Goal: Information Seeking & Learning: Check status

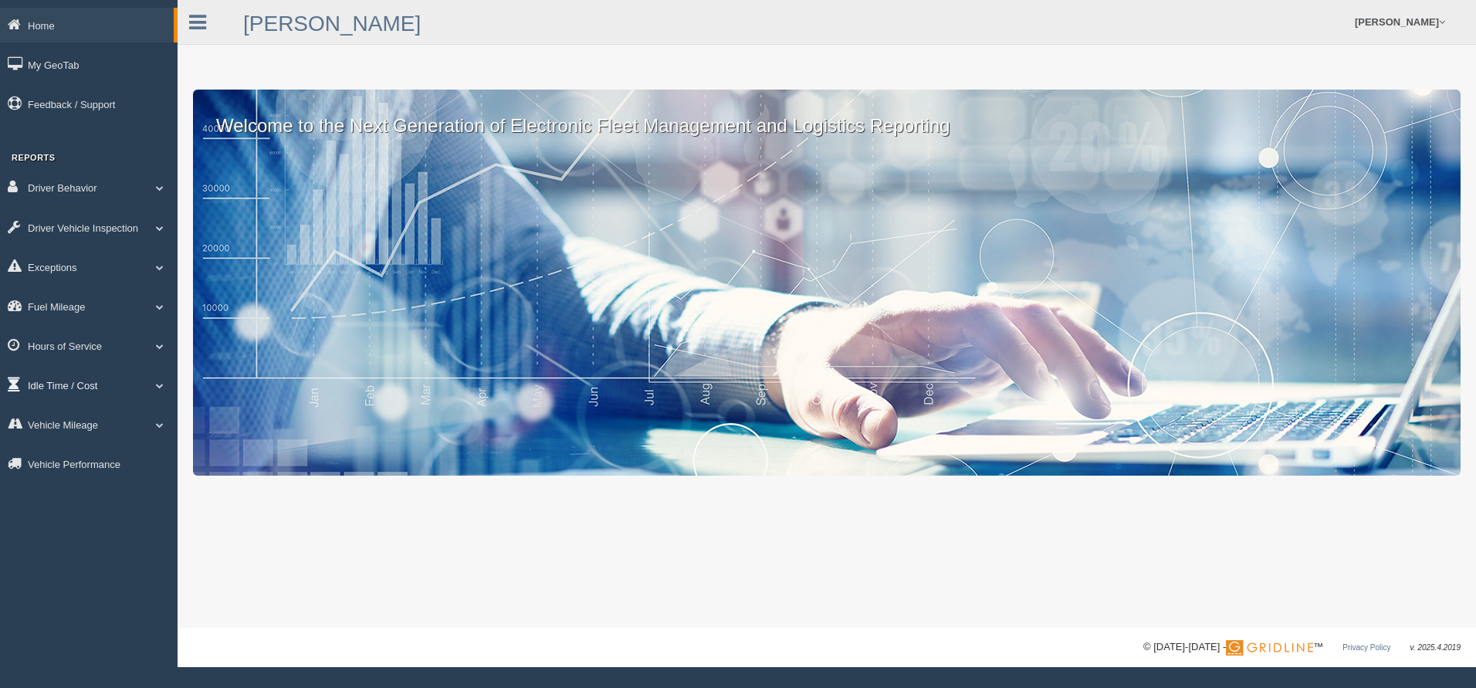
click at [159, 382] on span at bounding box center [160, 385] width 20 height 8
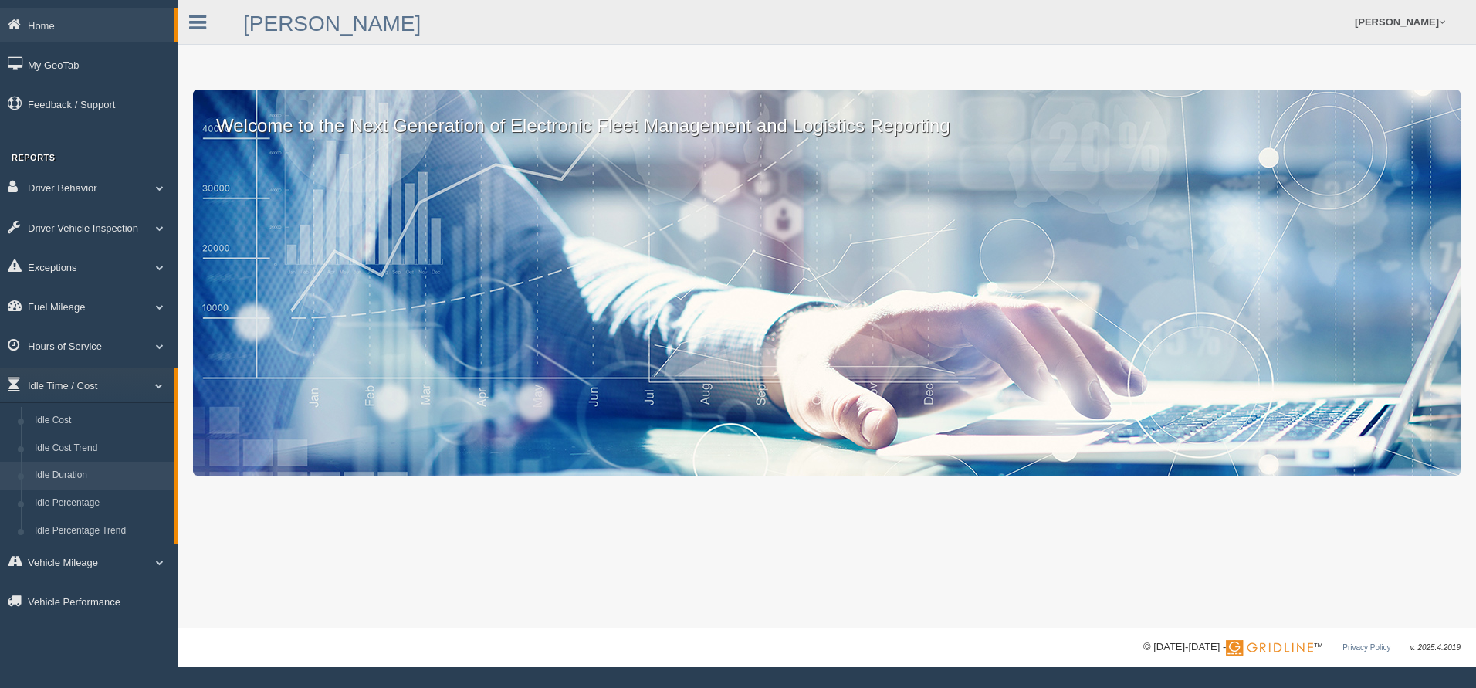
click at [85, 469] on link "Idle Duration" at bounding box center [101, 476] width 146 height 28
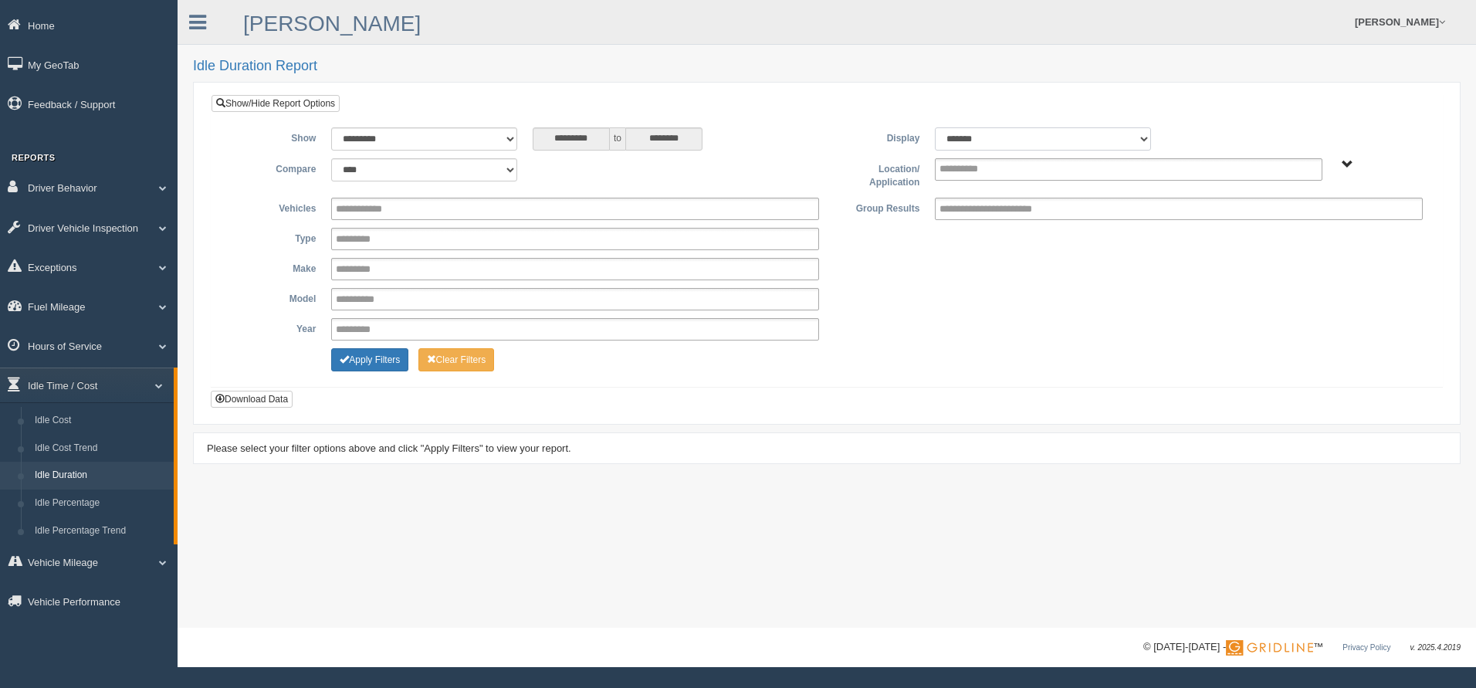
click at [1142, 137] on select "******* ******" at bounding box center [1043, 138] width 216 height 23
select select "**"
click at [935, 127] on select "******* ******" at bounding box center [1043, 138] width 216 height 23
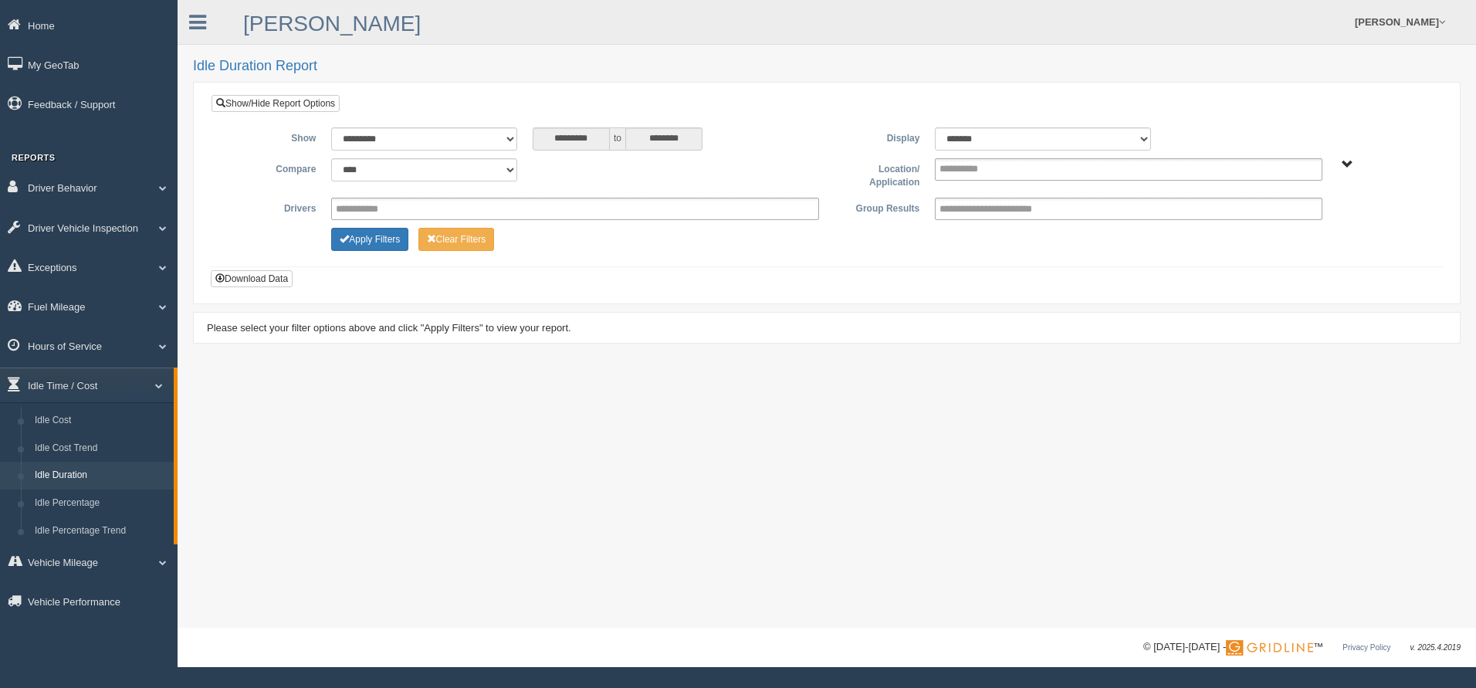
click at [1344, 166] on span "Tampa, FL" at bounding box center [1348, 165] width 12 height 12
click at [1310, 224] on button "[GEOGRAPHIC_DATA], [GEOGRAPHIC_DATA]" at bounding box center [1366, 220] width 217 height 17
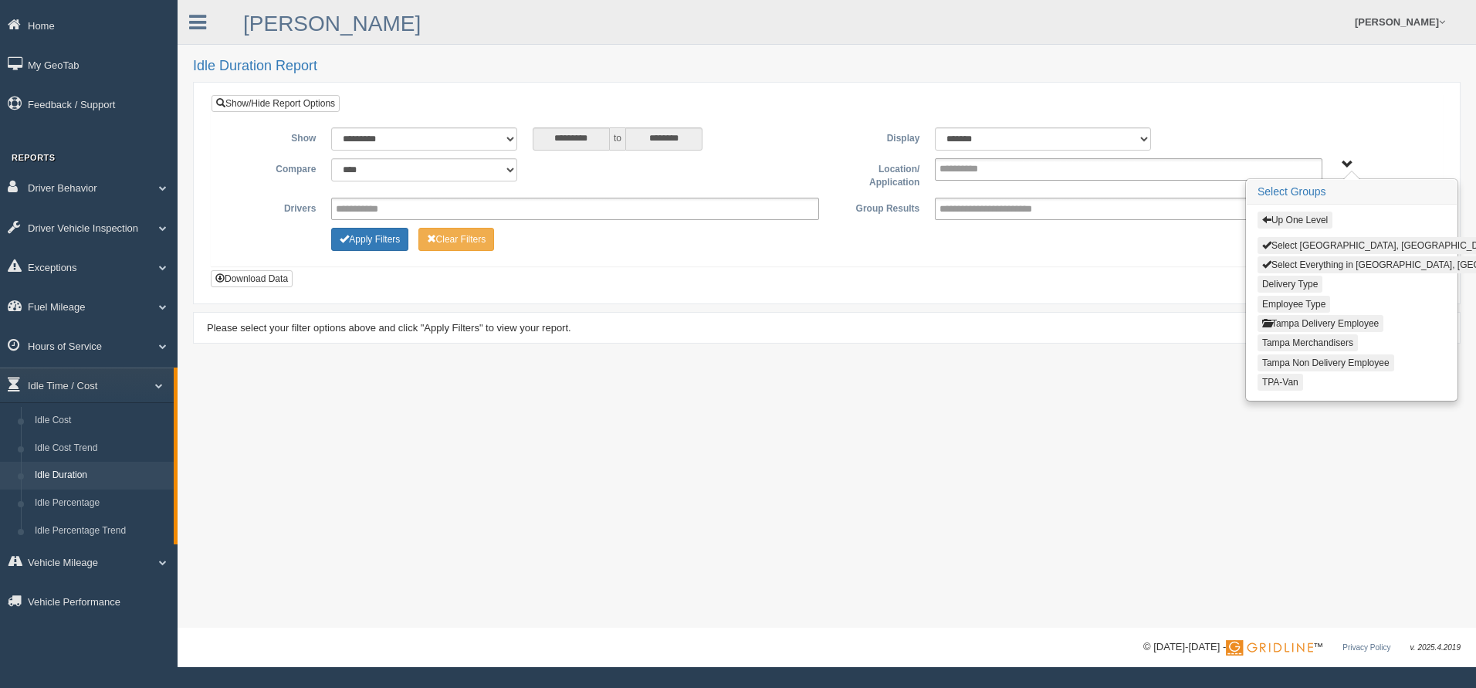
click at [1381, 159] on div "Up One Level Select Tampa, FL Select Everything in Tampa, FL Delivery Type Empl…" at bounding box center [1380, 164] width 85 height 12
click at [1011, 174] on ul at bounding box center [1128, 169] width 387 height 22
drag, startPoint x: 1021, startPoint y: 262, endPoint x: 1031, endPoint y: 233, distance: 30.3
click at [1028, 239] on div "**********" at bounding box center [827, 191] width 1231 height 150
click at [1033, 236] on div "Apply Filters Clear Filters" at bounding box center [826, 237] width 1207 height 19
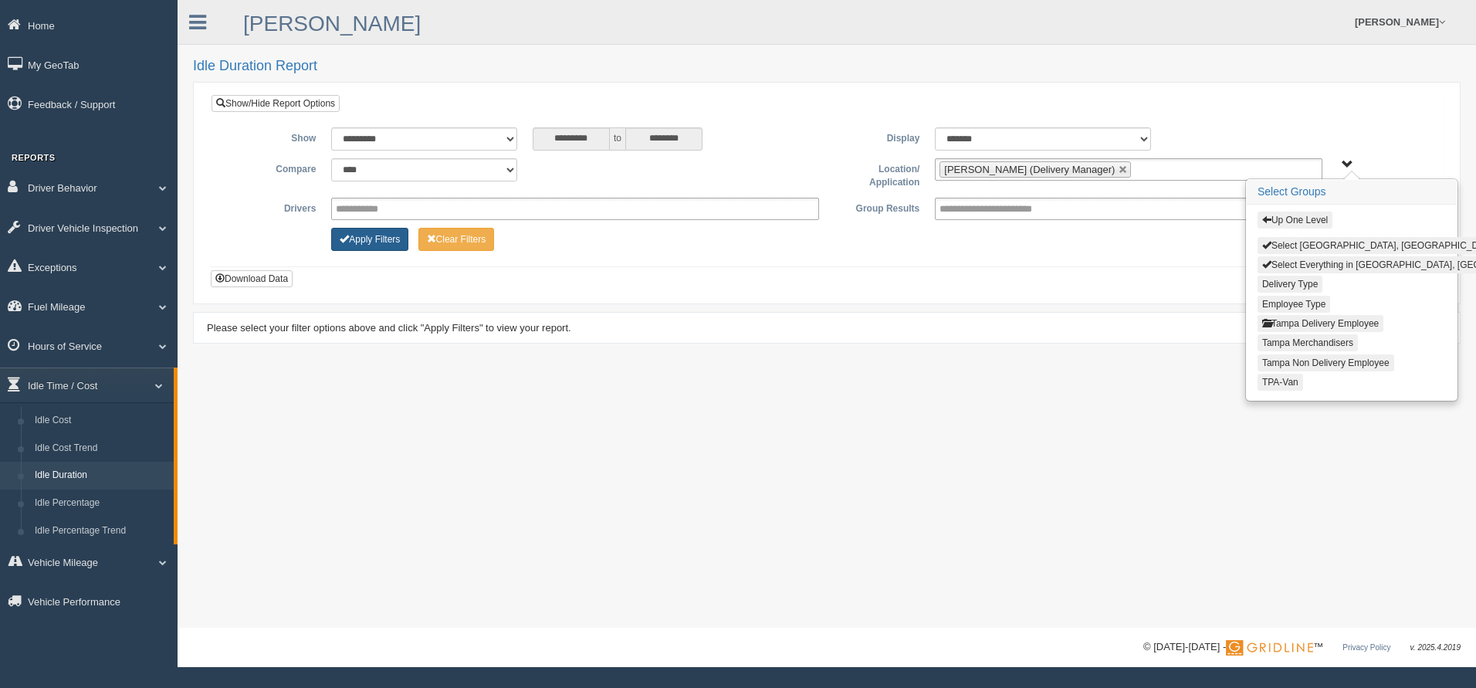
click at [387, 245] on button "Apply Filters" at bounding box center [369, 239] width 77 height 23
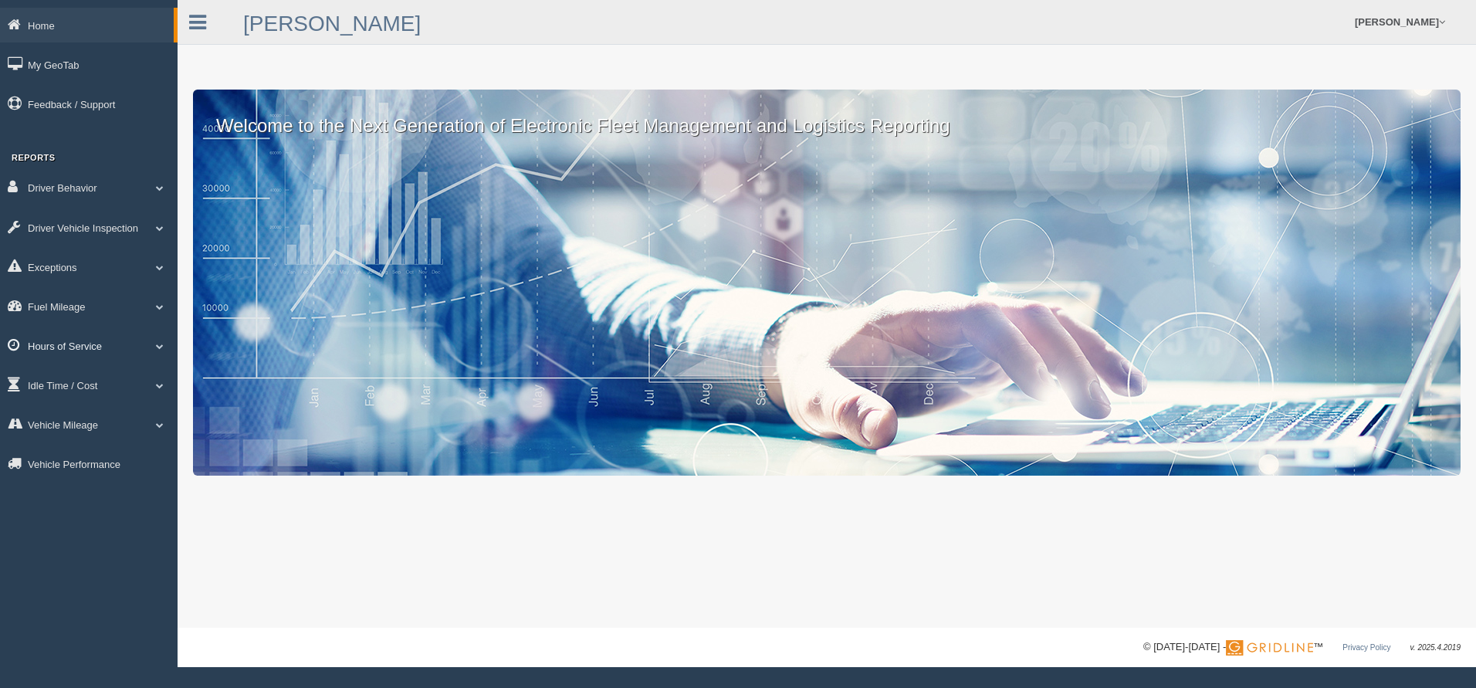
click at [108, 343] on link "Hours of Service" at bounding box center [89, 345] width 178 height 35
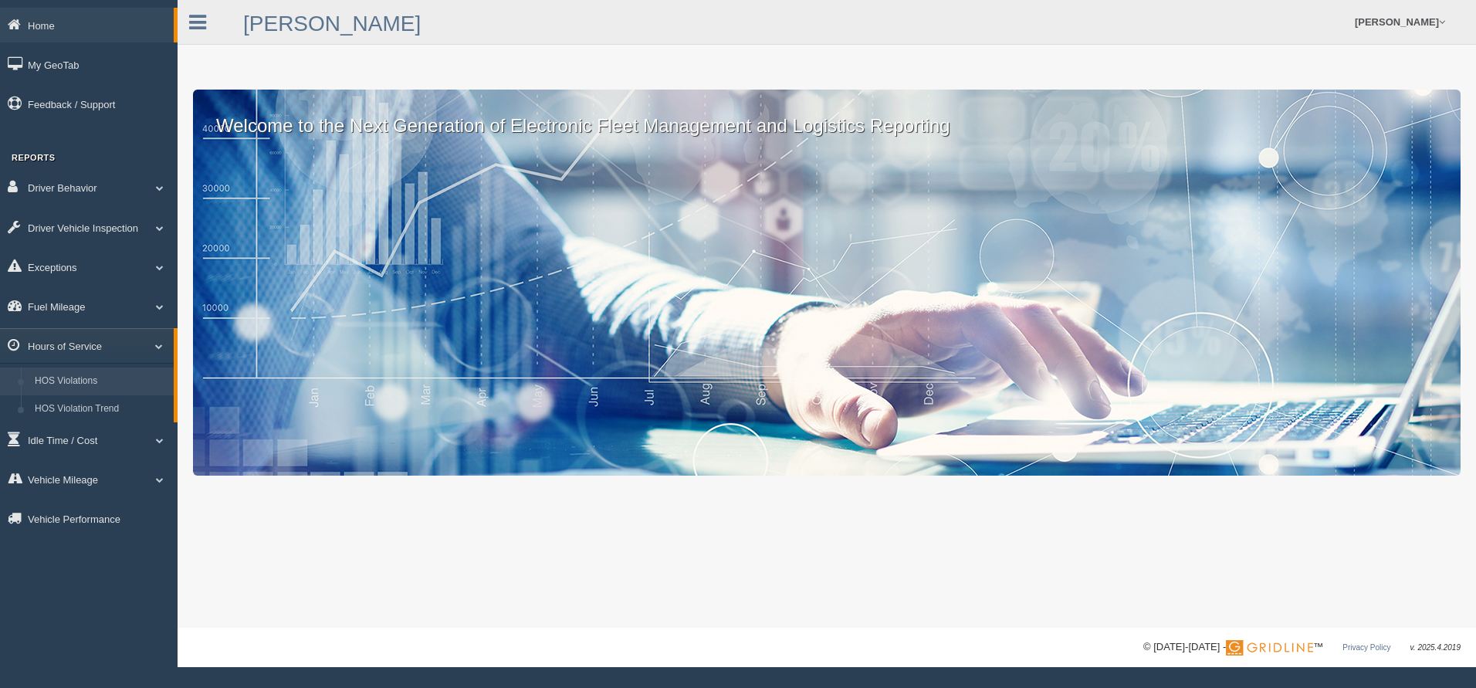
click at [84, 378] on link "HOS Violations" at bounding box center [101, 381] width 146 height 28
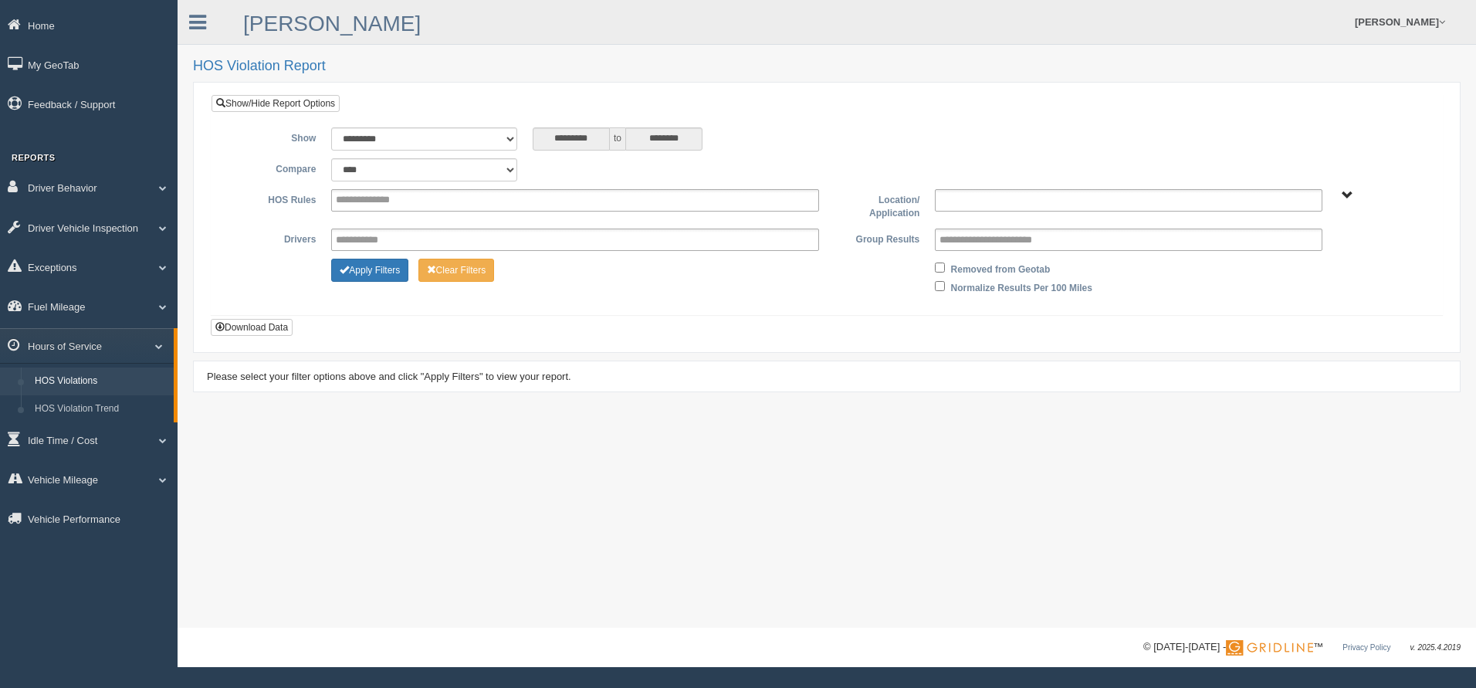
click at [1078, 203] on ul at bounding box center [1128, 200] width 387 height 22
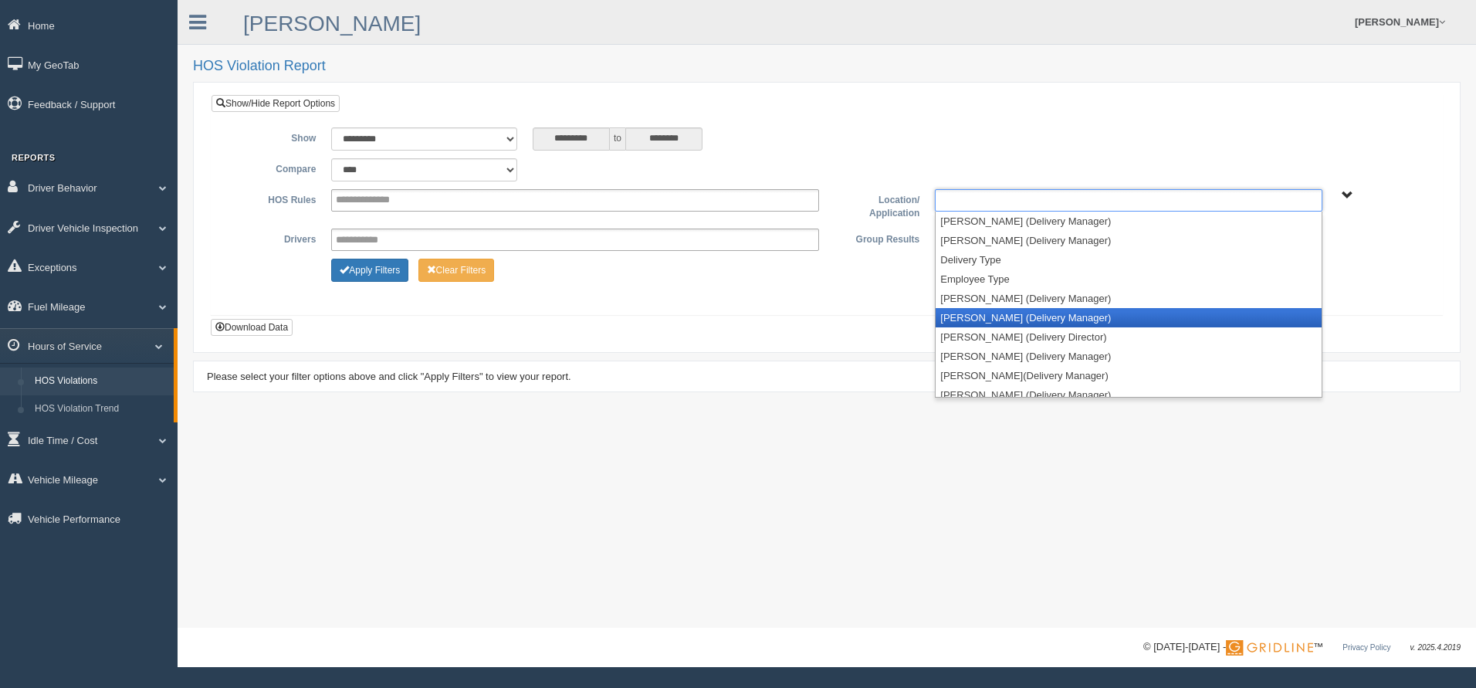
click at [1017, 311] on li "[PERSON_NAME] (Delivery Manager)" at bounding box center [1128, 317] width 385 height 19
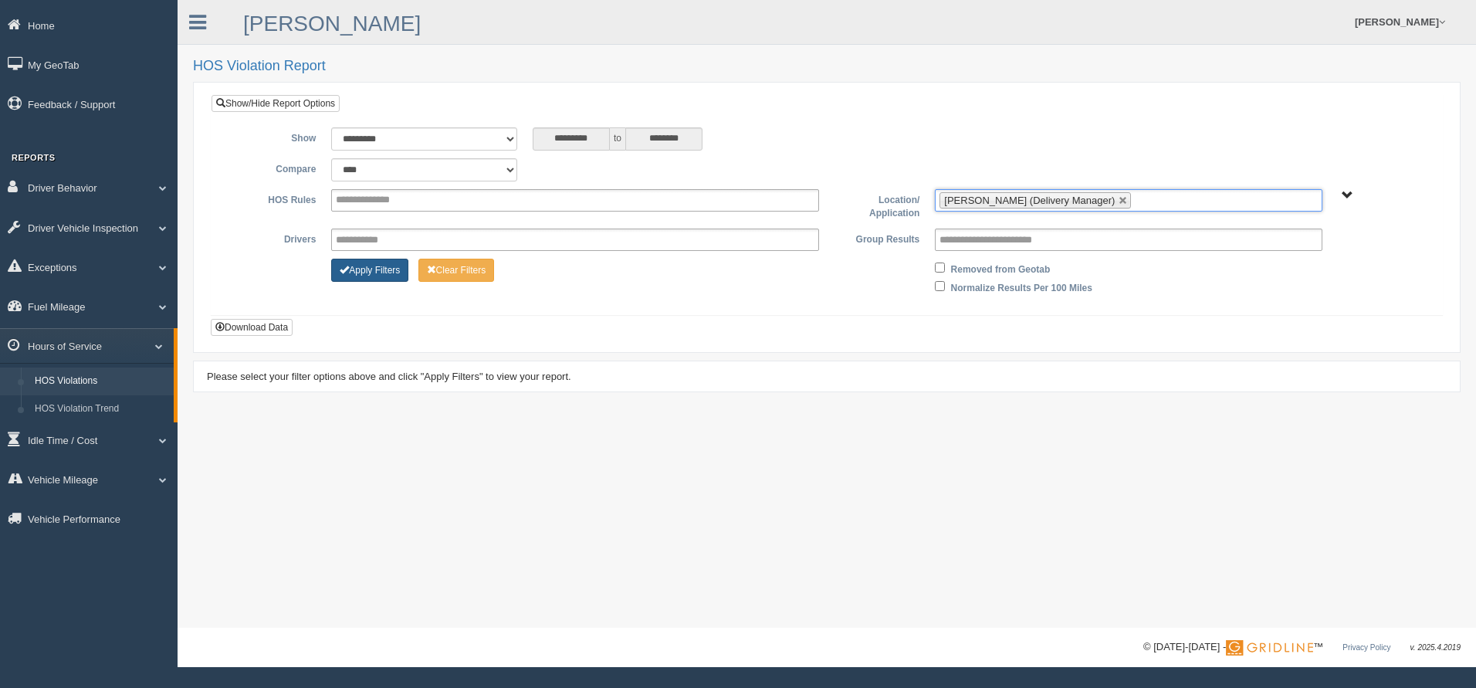
click at [357, 266] on button "Apply Filters" at bounding box center [369, 270] width 77 height 23
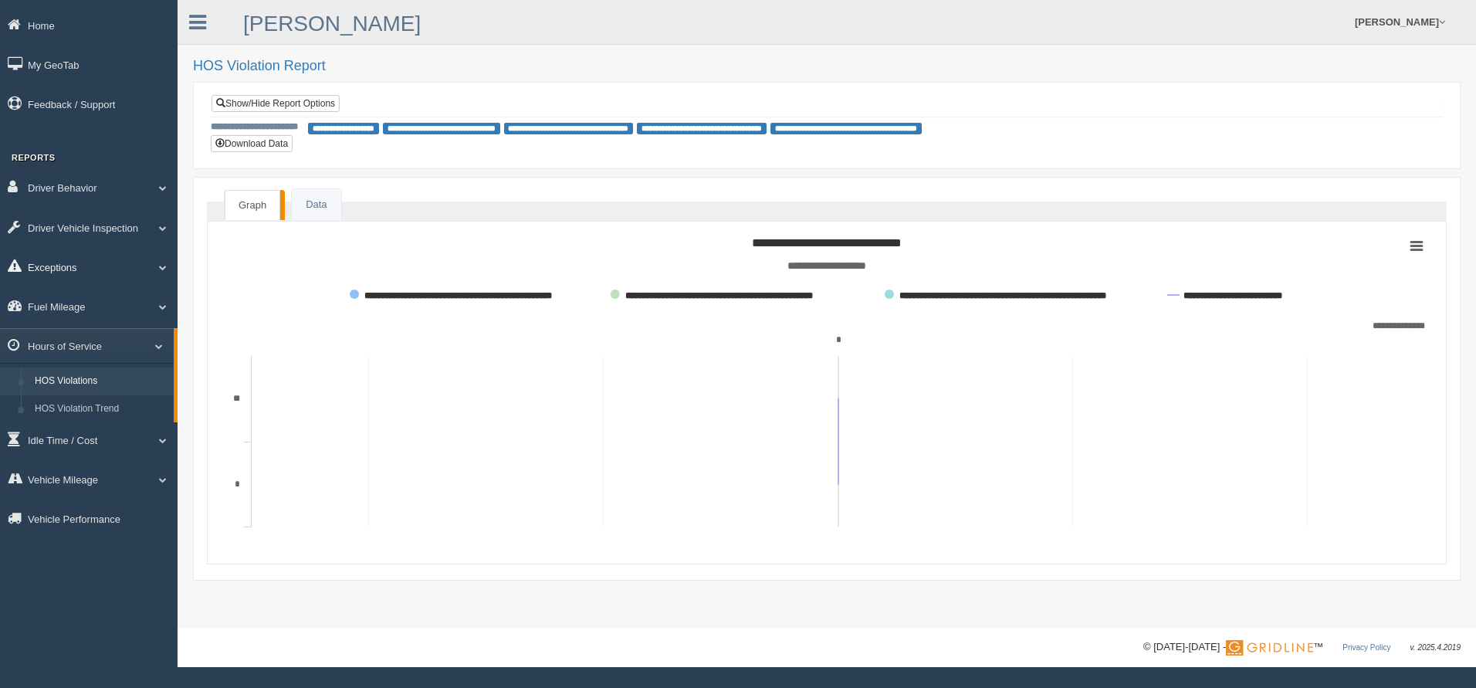
click at [99, 267] on link "Exceptions" at bounding box center [89, 266] width 178 height 35
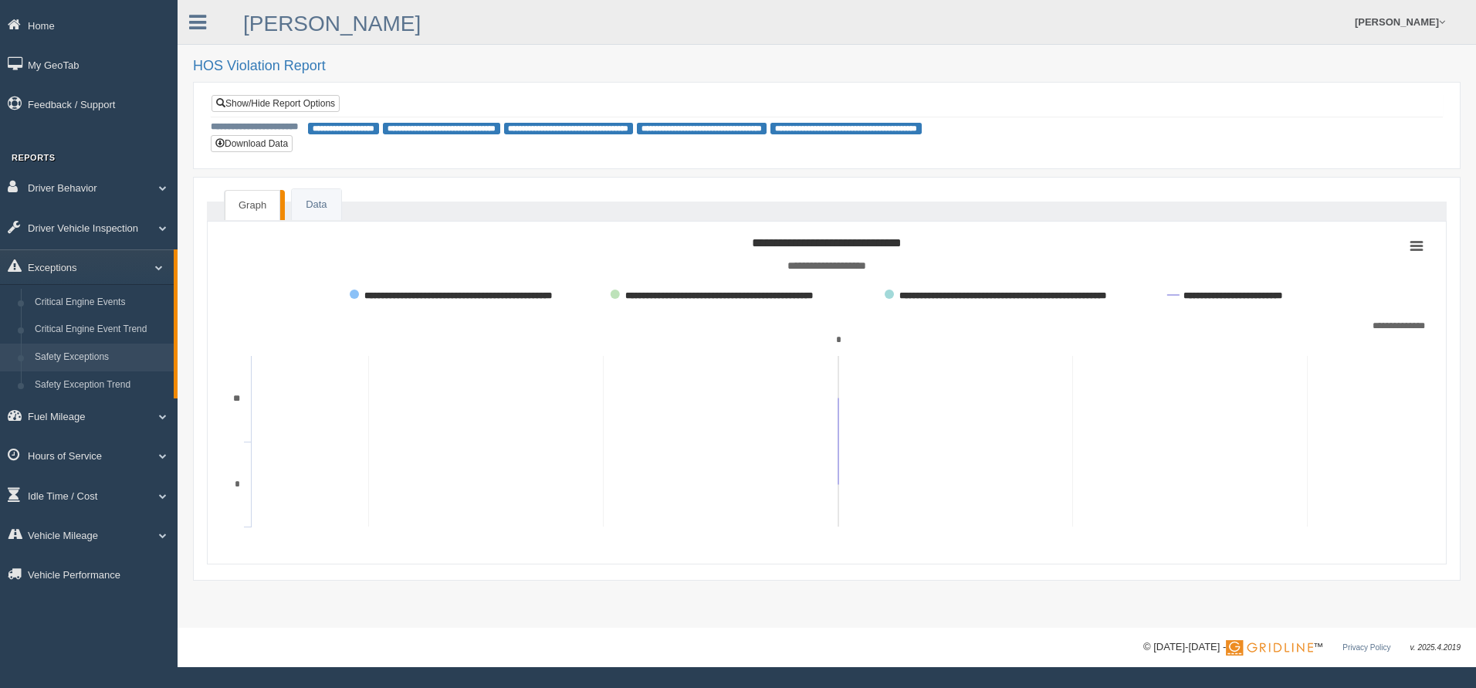
click at [97, 355] on link "Safety Exceptions" at bounding box center [101, 358] width 146 height 28
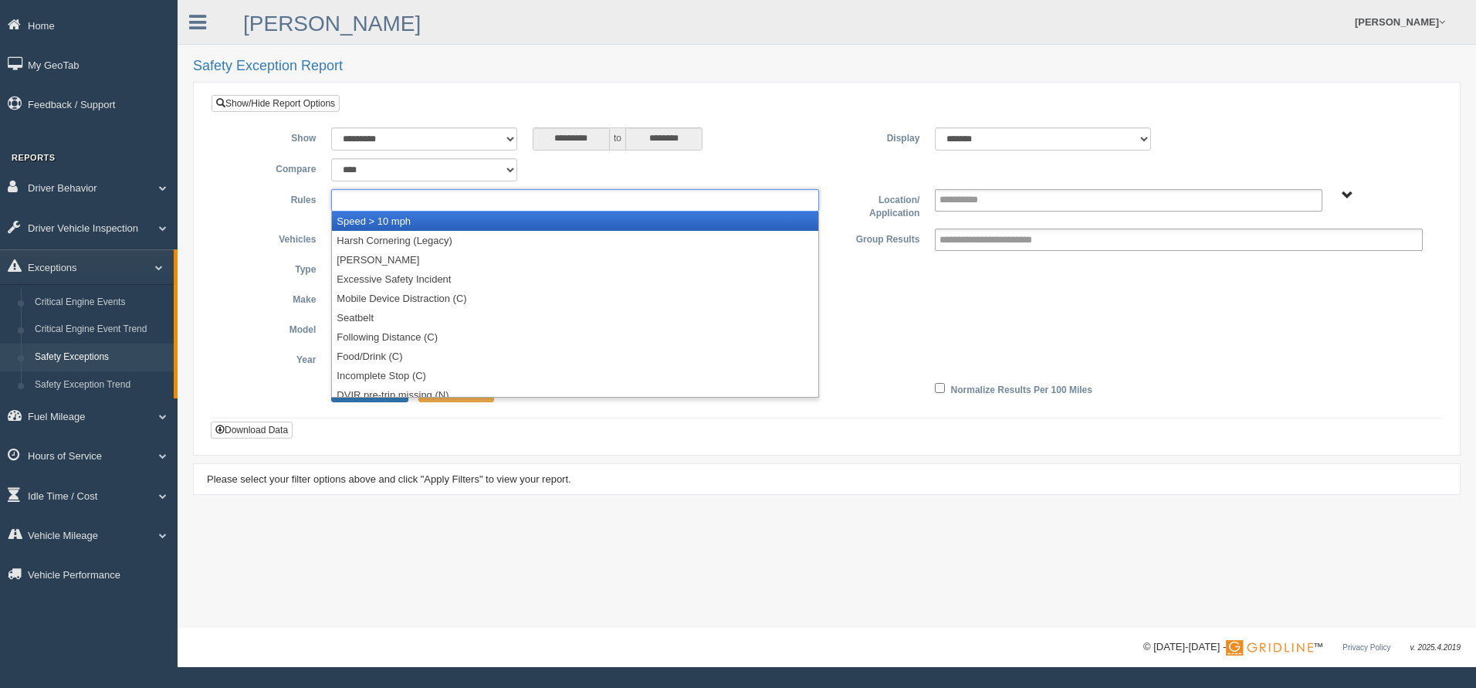
click at [411, 200] on input "text" at bounding box center [377, 200] width 83 height 19
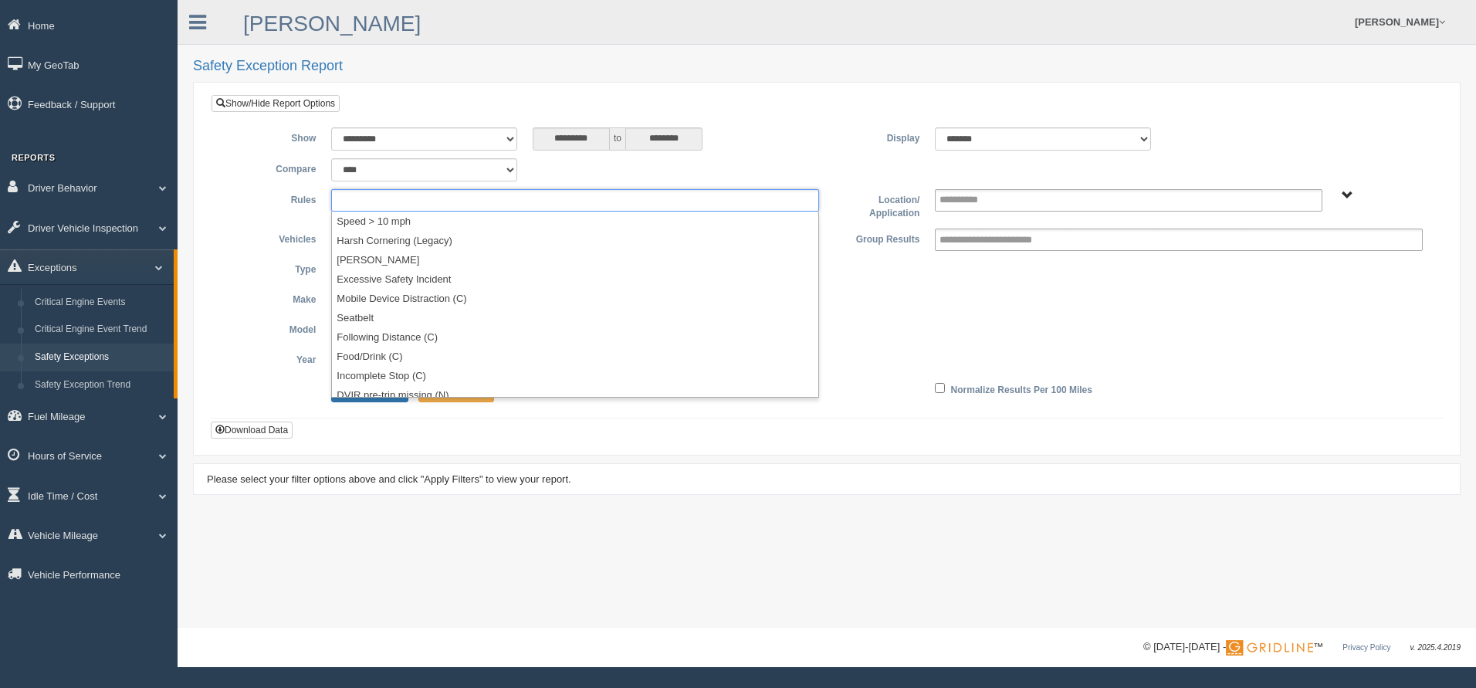
scroll to position [104, 0]
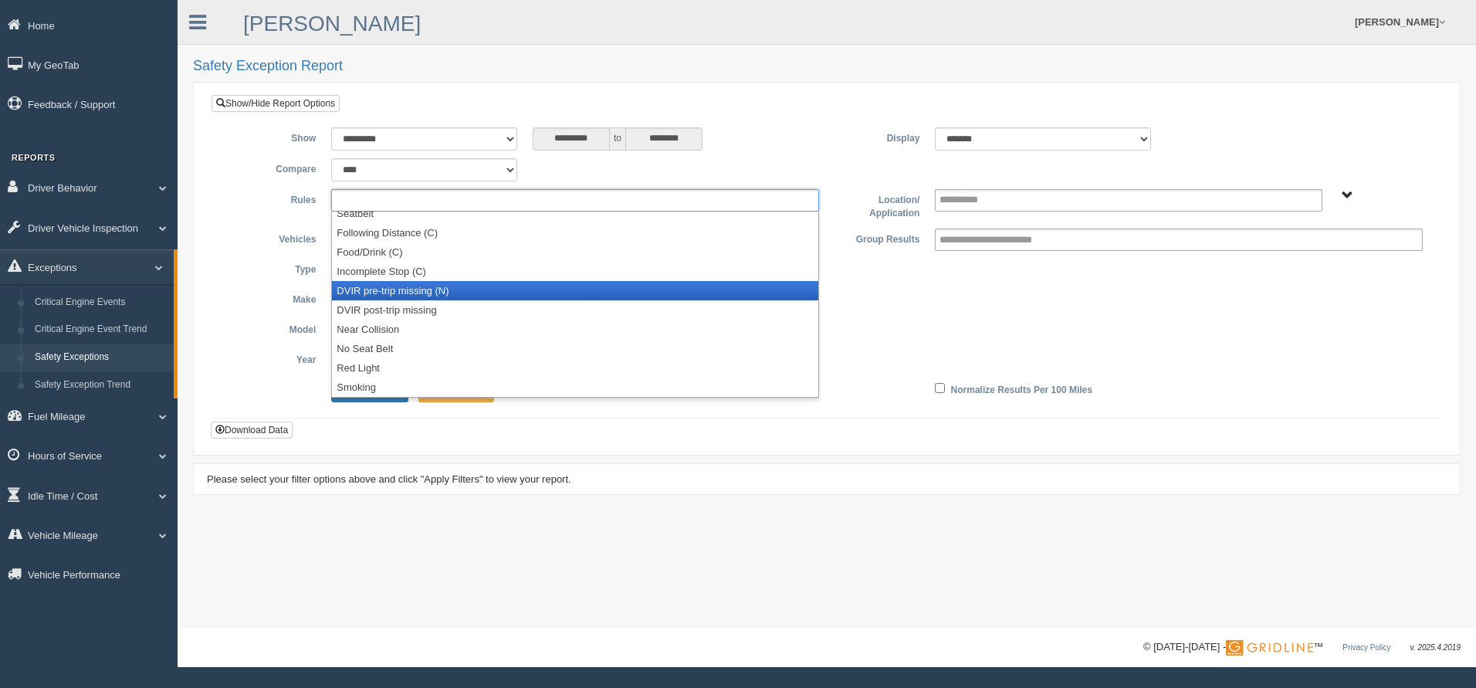
click at [419, 288] on li "DVIR pre-trip missing (N)" at bounding box center [575, 290] width 486 height 19
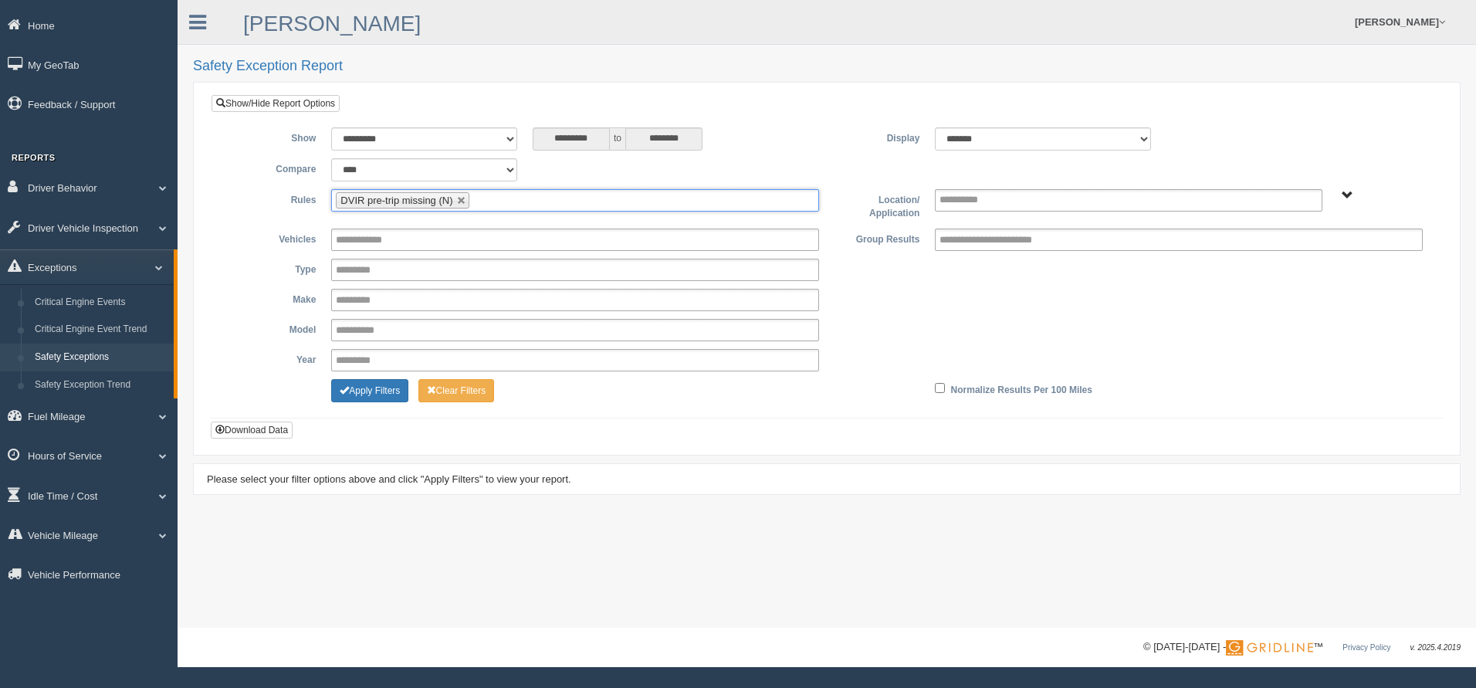
scroll to position [85, 0]
click at [533, 197] on ul "DVIR pre-trip missing (N)" at bounding box center [575, 200] width 488 height 22
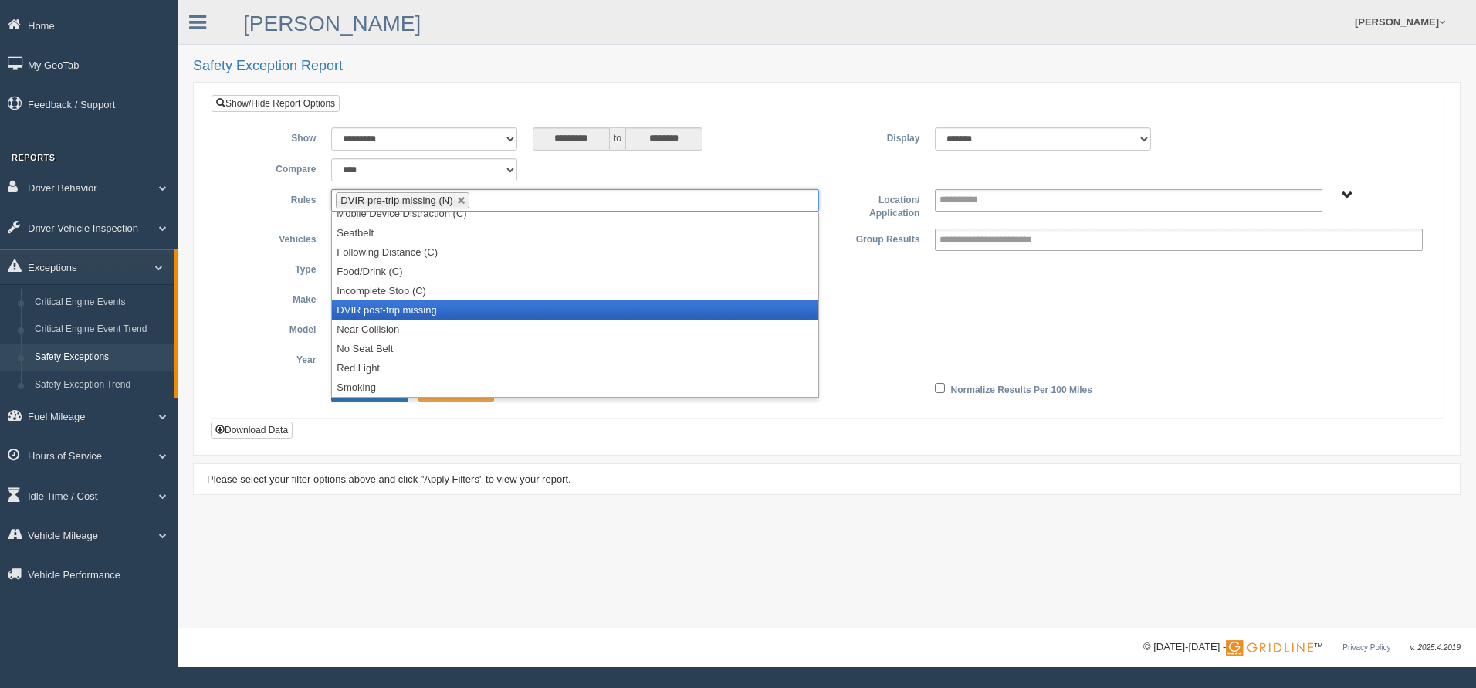
click at [431, 310] on li "DVIR post-trip missing" at bounding box center [575, 309] width 486 height 19
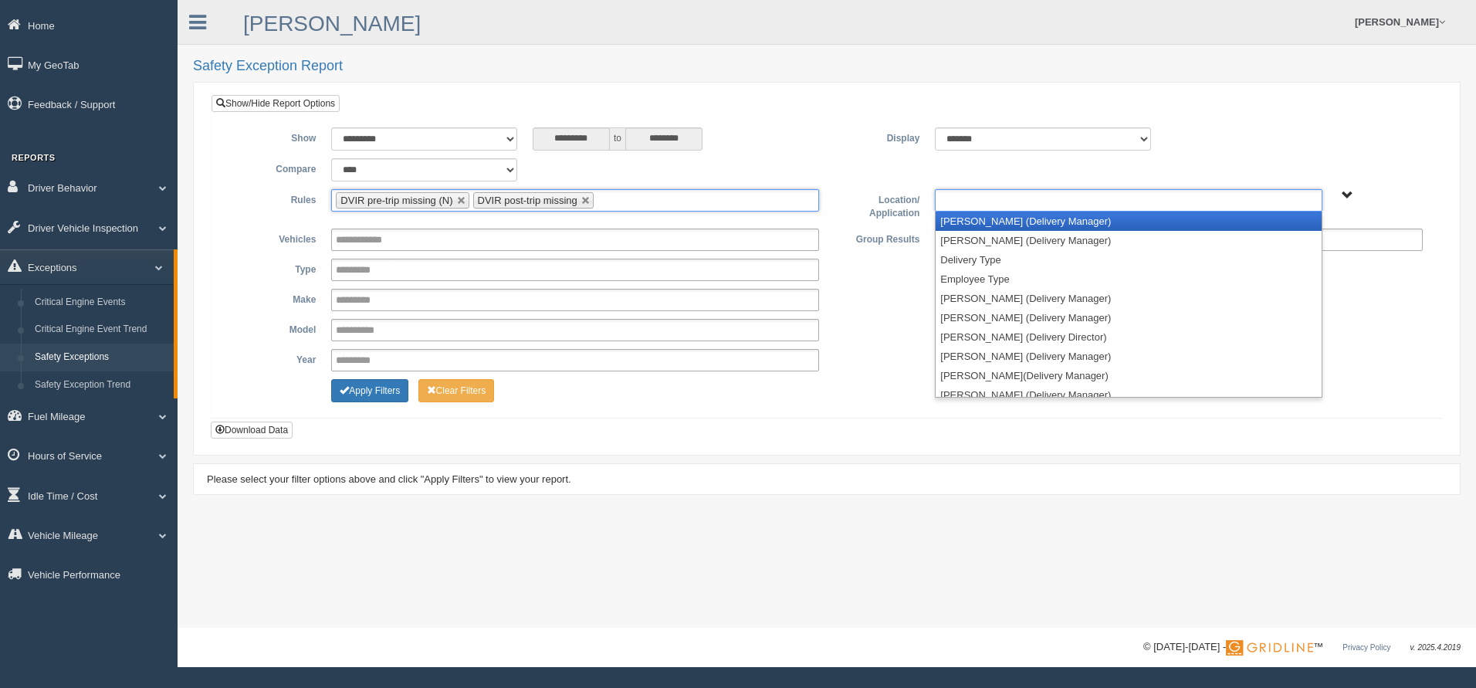
click at [1030, 197] on ul at bounding box center [1128, 200] width 387 height 22
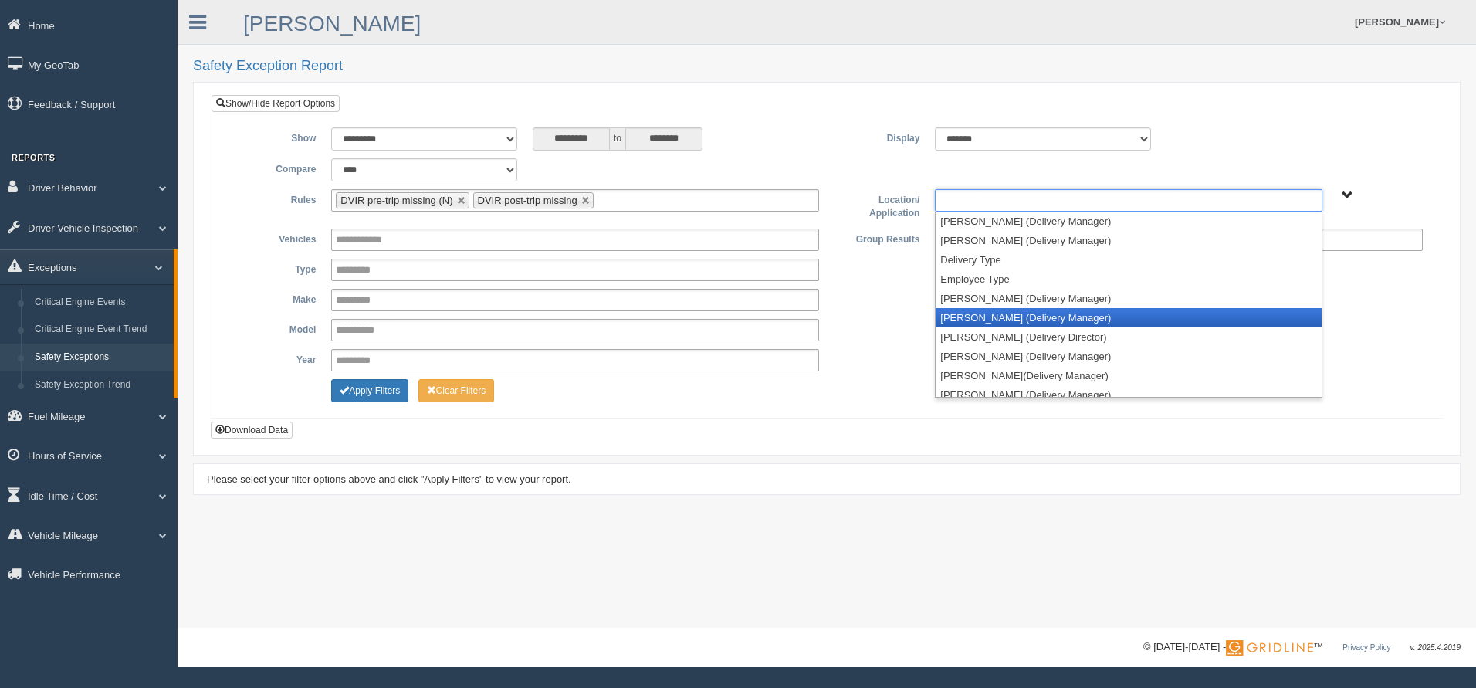
click at [1032, 310] on li "[PERSON_NAME] (Delivery Manager)" at bounding box center [1128, 317] width 385 height 19
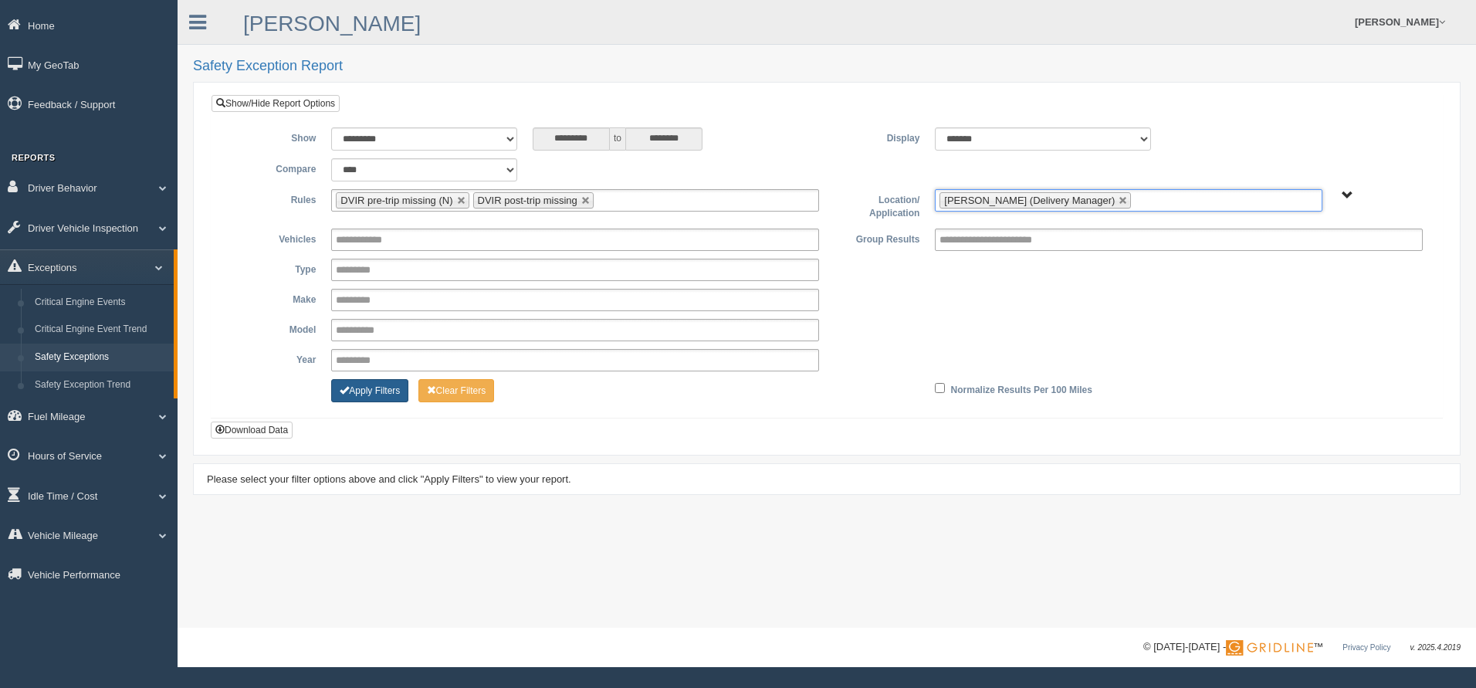
click at [385, 388] on button "Apply Filters" at bounding box center [369, 390] width 77 height 23
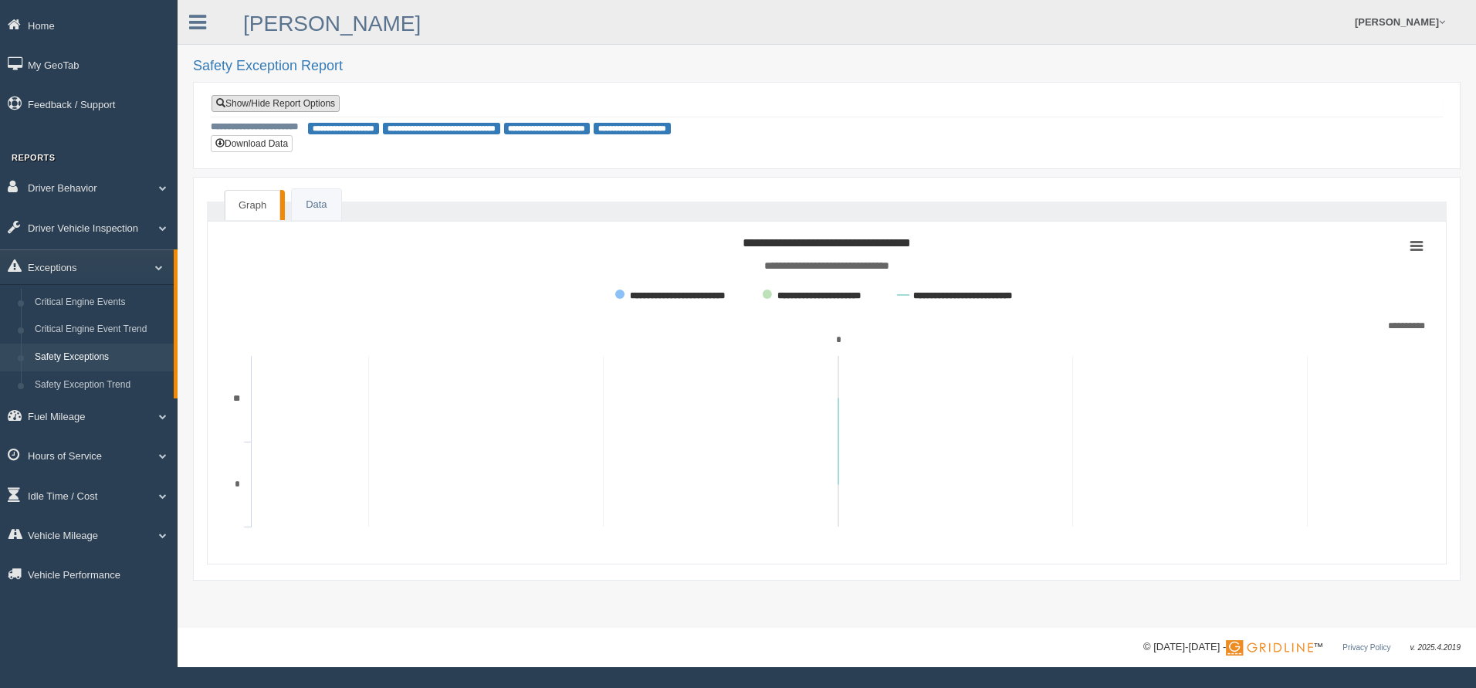
click at [241, 104] on link "Show/Hide Report Options" at bounding box center [276, 103] width 128 height 17
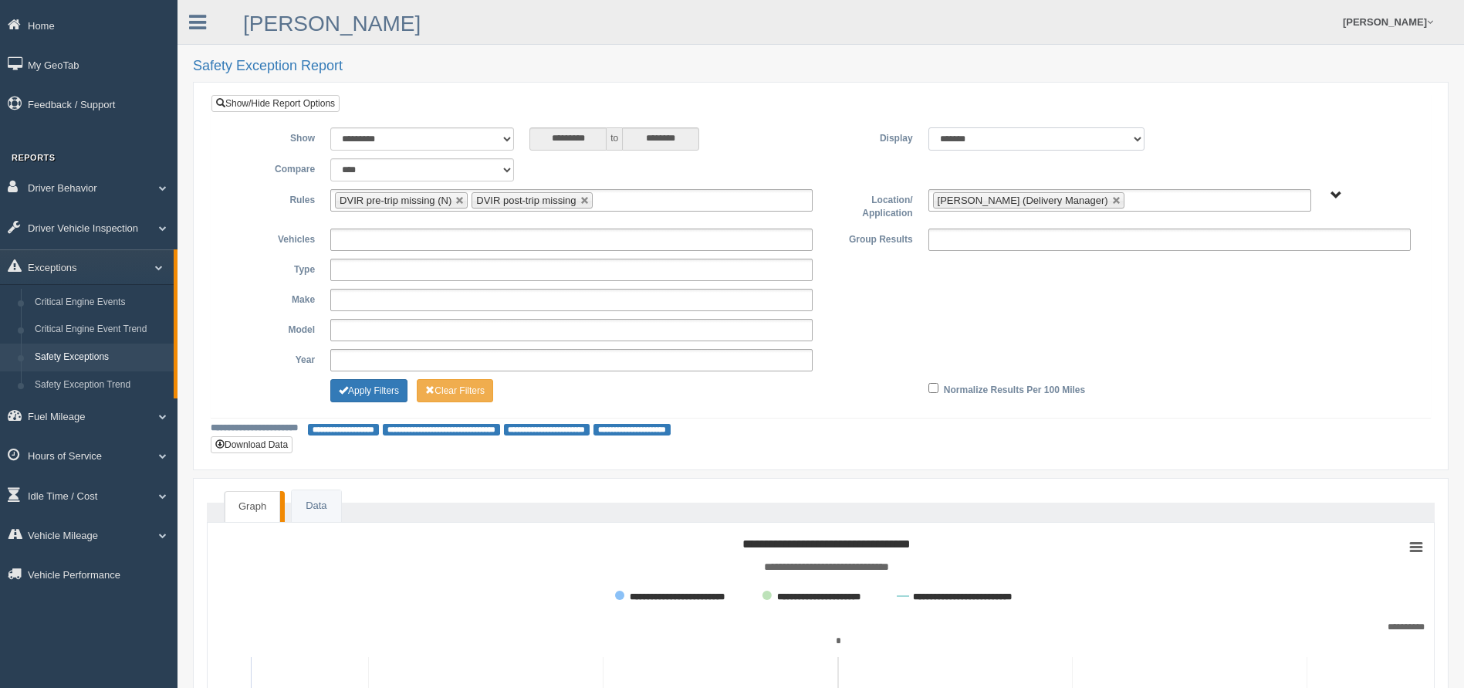
click at [1141, 138] on select "******* ******" at bounding box center [1037, 138] width 216 height 23
select select "**"
click at [929, 127] on select "******* ******" at bounding box center [1037, 138] width 216 height 23
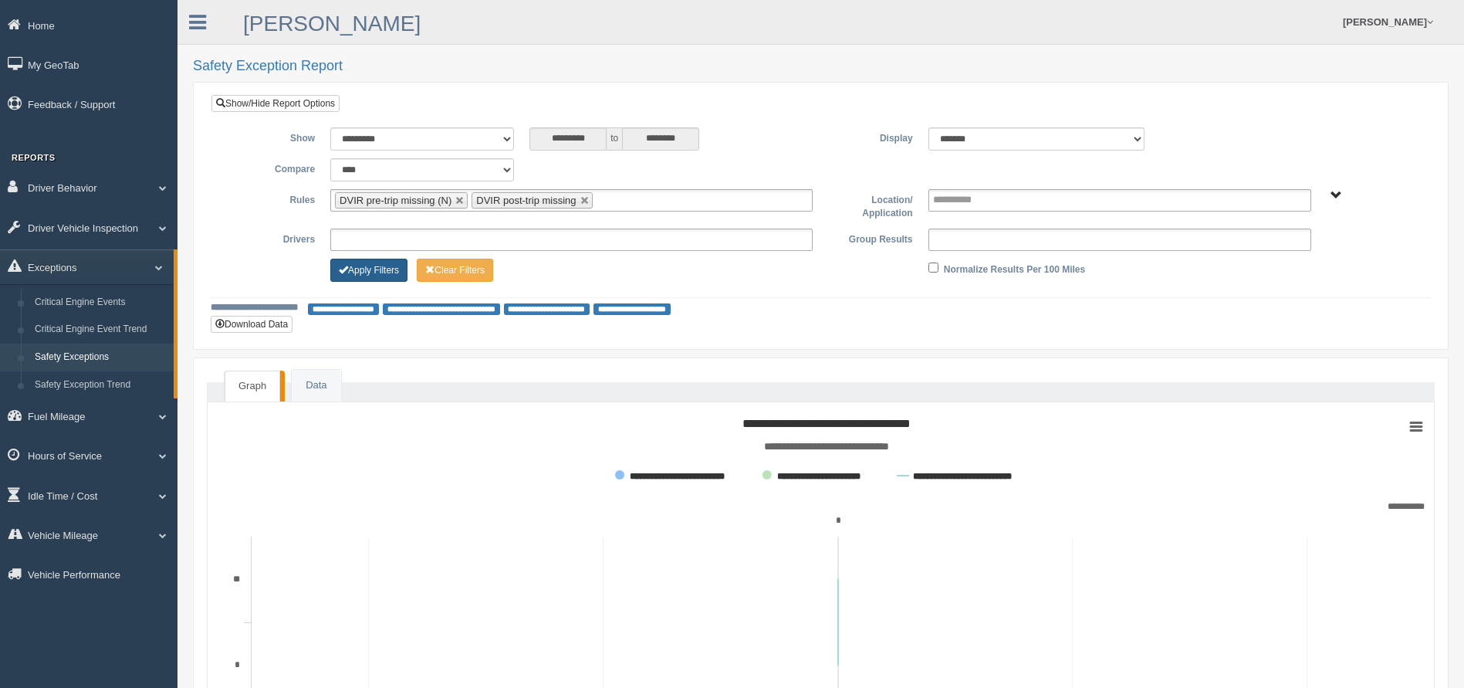
click at [373, 266] on button "Apply Filters" at bounding box center [368, 270] width 77 height 23
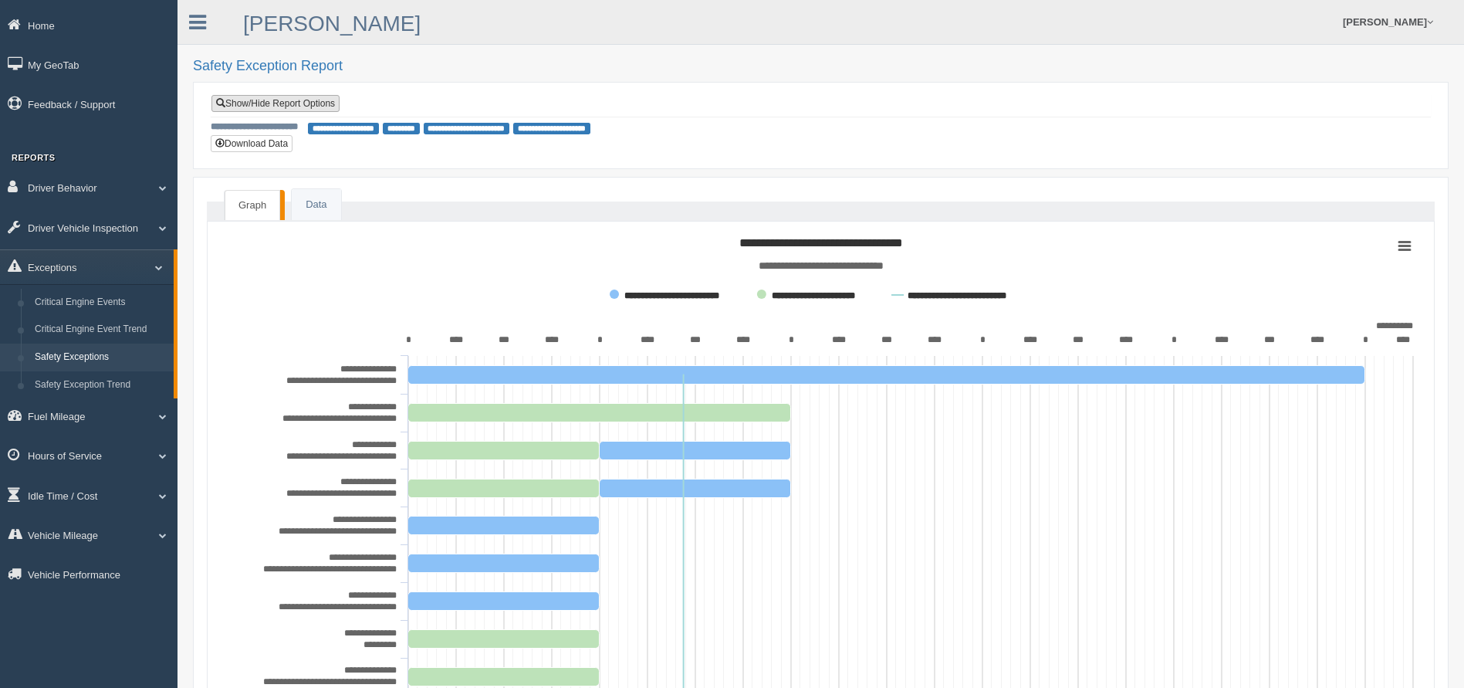
click at [303, 99] on link "Show/Hide Report Options" at bounding box center [276, 103] width 128 height 17
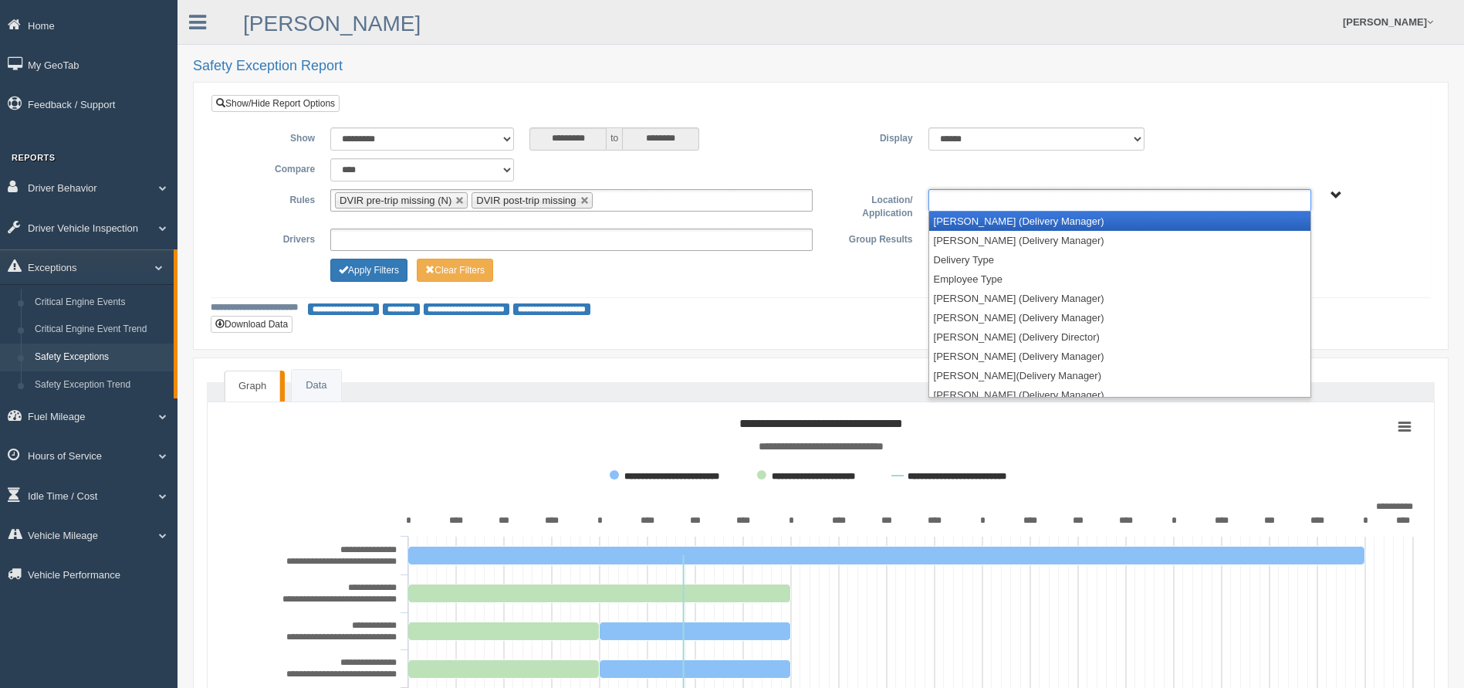
click at [1075, 199] on ul at bounding box center [1120, 200] width 383 height 22
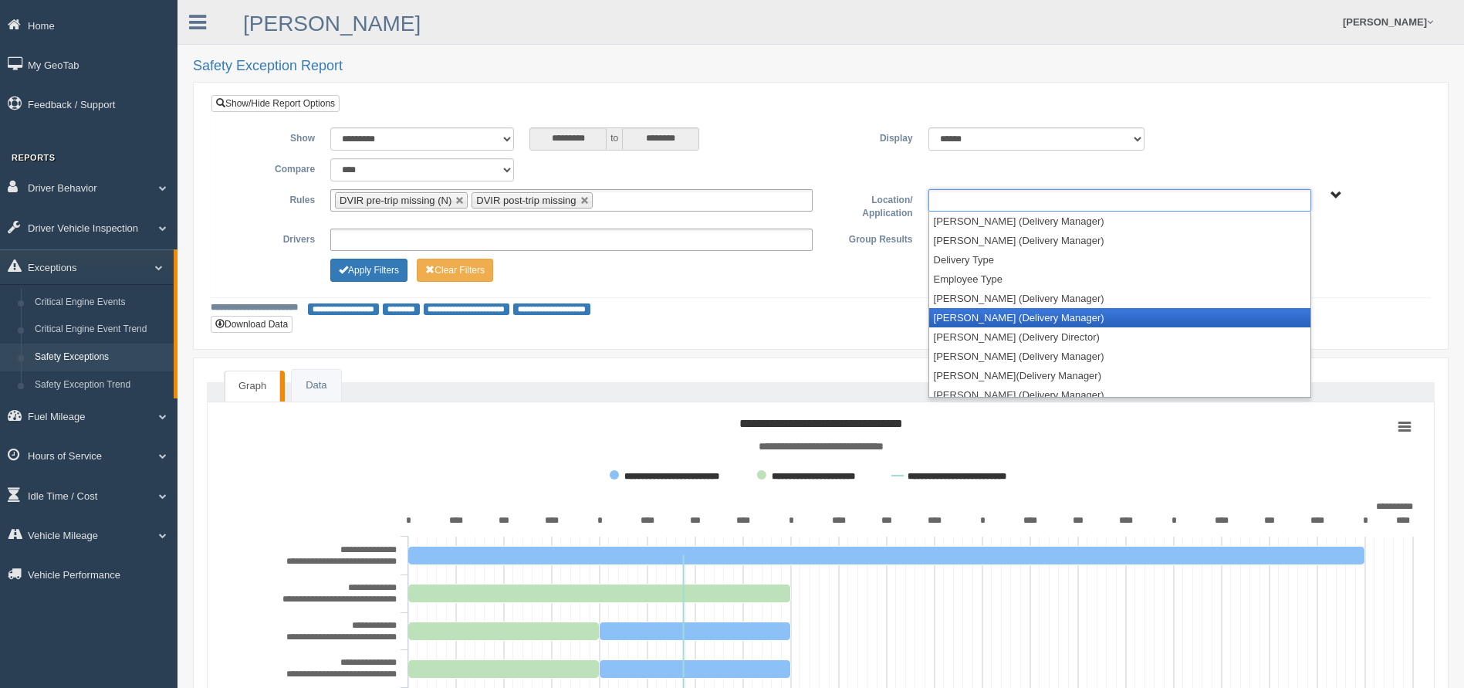
click at [1008, 317] on li "[PERSON_NAME] (Delivery Manager)" at bounding box center [1119, 317] width 381 height 19
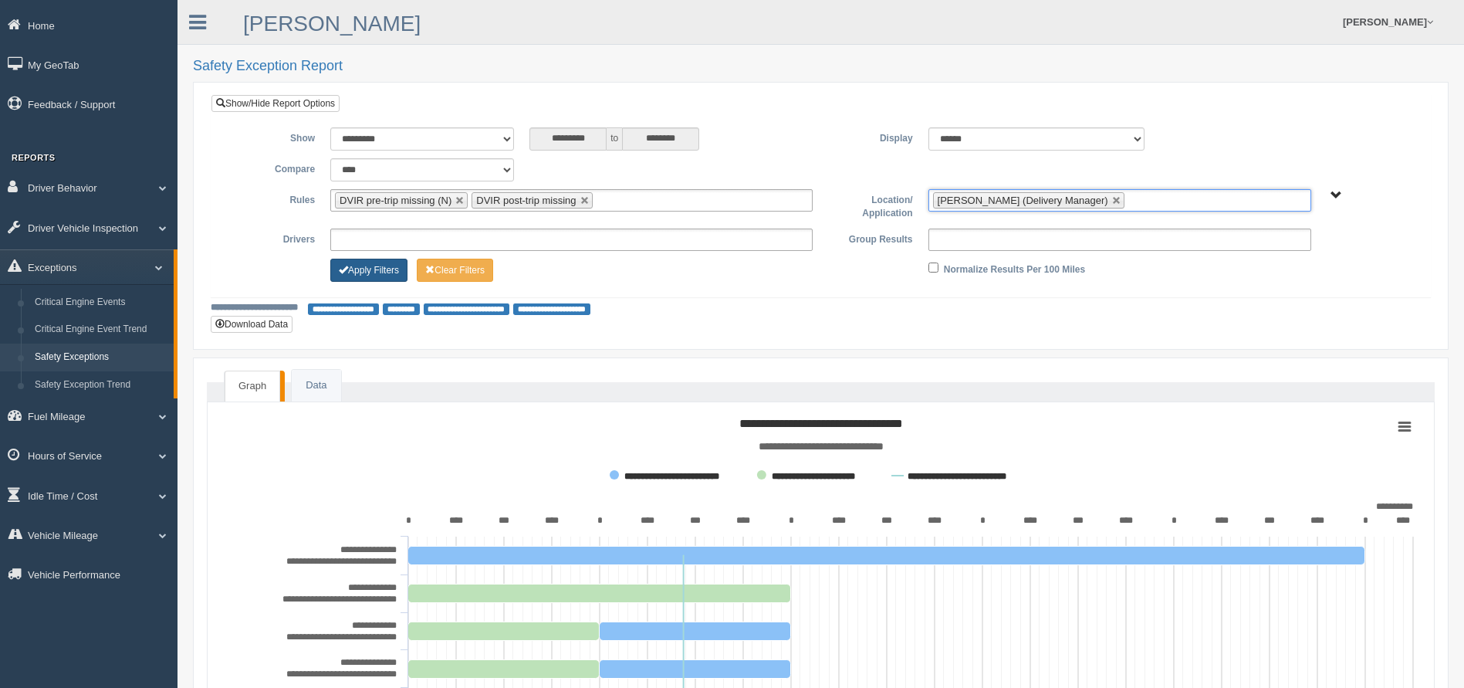
click at [378, 274] on button "Apply Filters" at bounding box center [368, 270] width 77 height 23
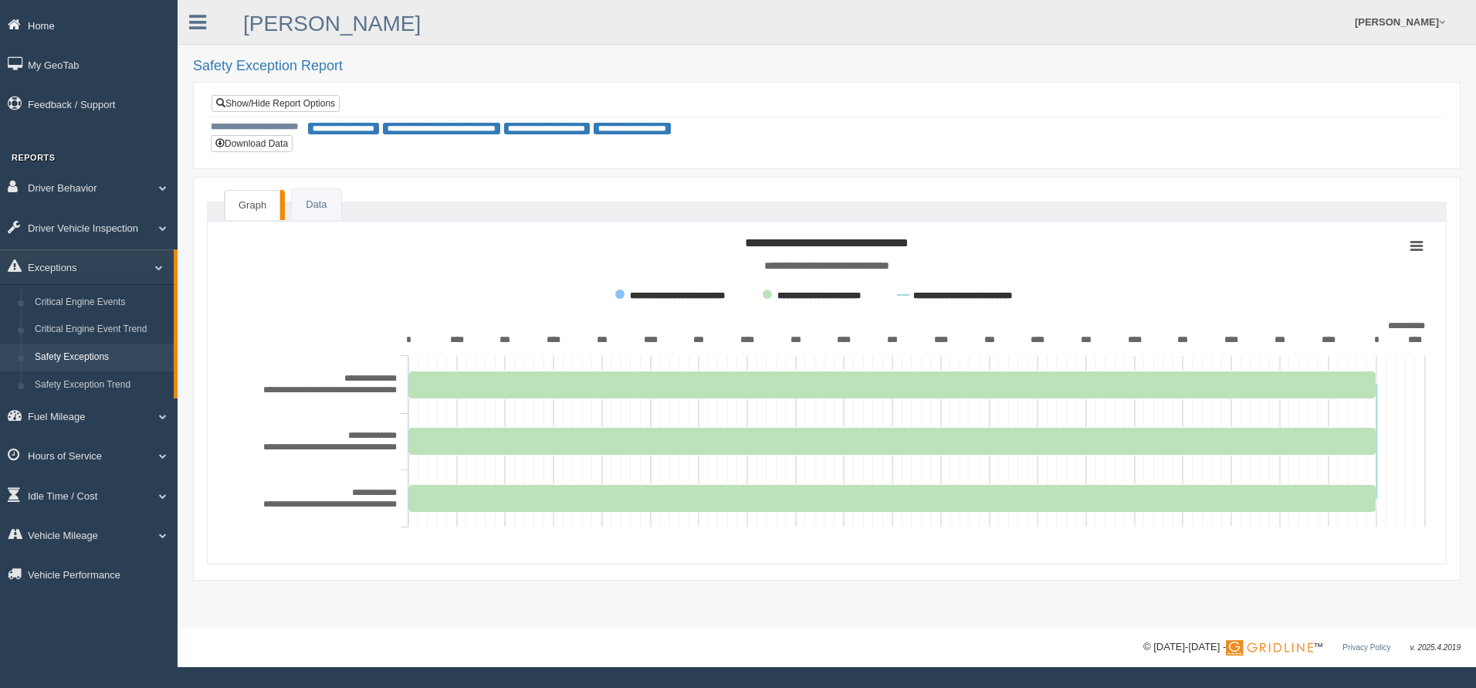
click at [63, 16] on link "Home" at bounding box center [89, 25] width 178 height 35
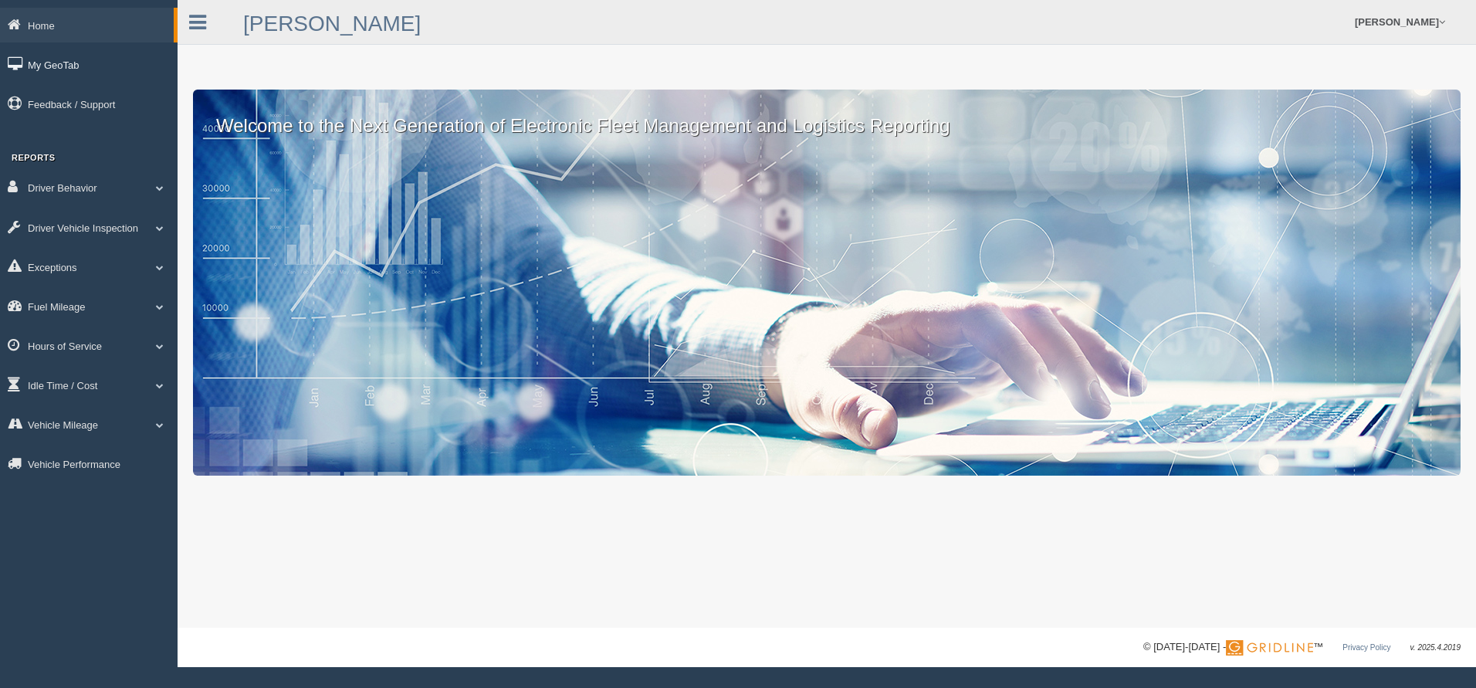
click at [63, 58] on link "My GeoTab" at bounding box center [89, 64] width 178 height 35
